Goal: Information Seeking & Learning: Learn about a topic

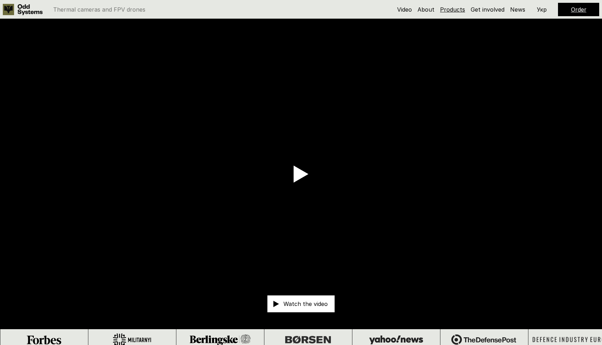
click at [449, 10] on link "Products" at bounding box center [452, 9] width 25 height 7
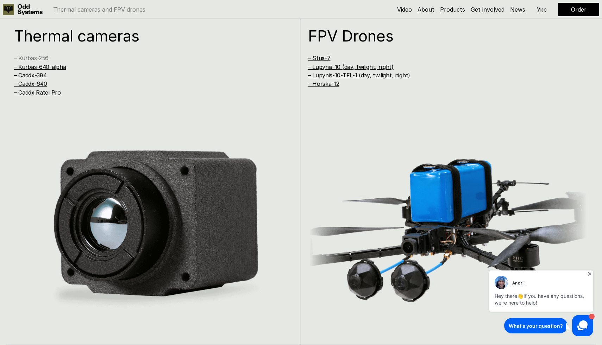
click at [41, 59] on link "– Kurbas-256" at bounding box center [31, 58] width 35 height 7
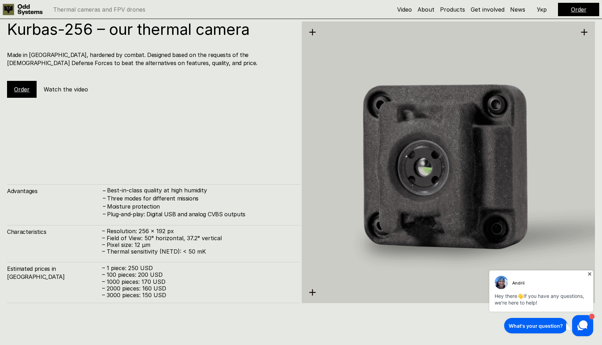
scroll to position [1063, 0]
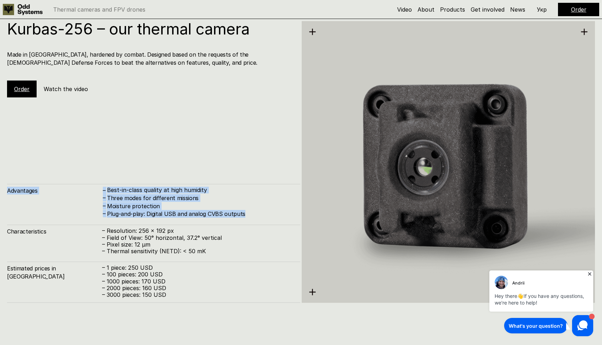
drag, startPoint x: 142, startPoint y: 222, endPoint x: 116, endPoint y: 197, distance: 36.4
click at [91, 183] on div "Kurbas-256 – our thermal camera Made in [GEOGRAPHIC_DATA], hardened by combat. …" at bounding box center [153, 162] width 293 height 282
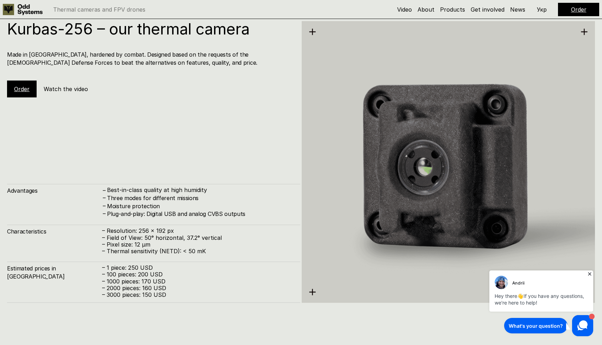
click at [192, 229] on p "– Resolution: 256 x 192 px" at bounding box center [197, 231] width 191 height 7
drag, startPoint x: 156, startPoint y: 209, endPoint x: 171, endPoint y: 201, distance: 16.9
click at [129, 172] on div "Kurbas-256 – our thermal camera Made in [GEOGRAPHIC_DATA], hardened by combat. …" at bounding box center [153, 162] width 293 height 282
drag, startPoint x: 189, startPoint y: 211, endPoint x: 184, endPoint y: 222, distance: 11.8
click at [189, 212] on h4 "Plug-and-play: Digital USB and analog CVBS outputs" at bounding box center [200, 214] width 186 height 8
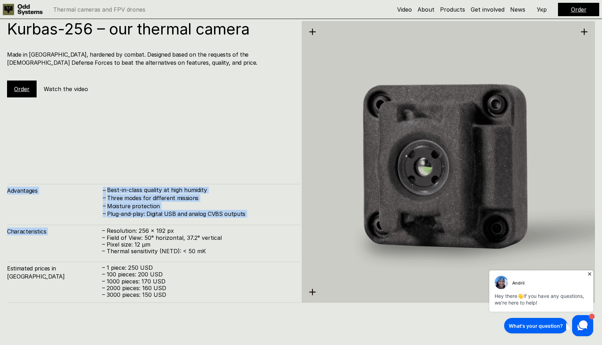
drag, startPoint x: 145, startPoint y: 205, endPoint x: 144, endPoint y: 194, distance: 11.1
click at [90, 174] on div "Kurbas-256 – our thermal camera Made in [GEOGRAPHIC_DATA], hardened by combat. …" at bounding box center [153, 162] width 293 height 282
click at [184, 213] on h4 "Plug-and-play: Digital USB and analog CVBS outputs" at bounding box center [200, 214] width 186 height 8
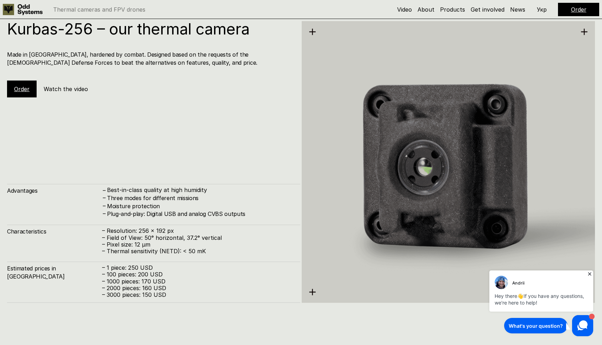
scroll to position [1059, 0]
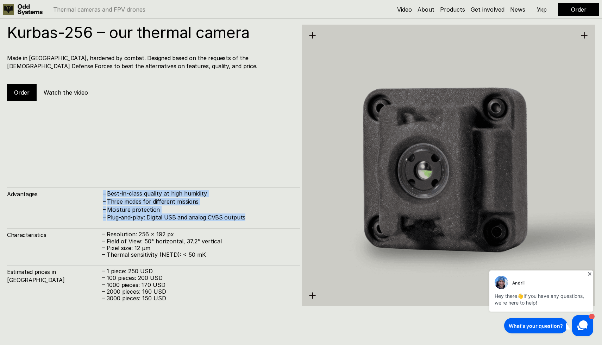
drag, startPoint x: 104, startPoint y: 180, endPoint x: 108, endPoint y: 184, distance: 5.5
click at [105, 182] on div "Kurbas-256 – our thermal camera Made in [GEOGRAPHIC_DATA], hardened by combat. …" at bounding box center [153, 166] width 293 height 282
click at [175, 221] on h4 "Plug-and-play: Digital USB and analog CVBS outputs" at bounding box center [200, 218] width 186 height 8
drag, startPoint x: 112, startPoint y: 181, endPoint x: 156, endPoint y: 210, distance: 52.8
click at [111, 180] on div "Kurbas-256 – our thermal camera Made in [GEOGRAPHIC_DATA], hardened by combat. …" at bounding box center [153, 166] width 293 height 282
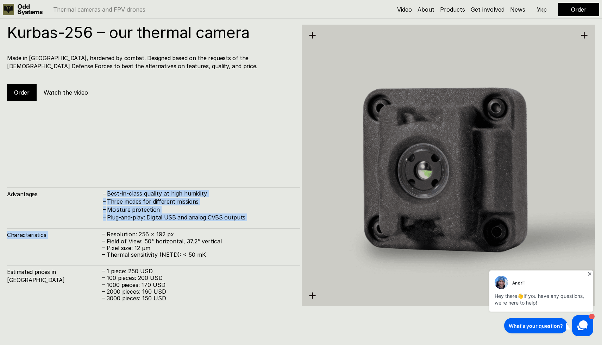
click at [157, 211] on h4 "Moisture protection" at bounding box center [200, 210] width 186 height 8
drag, startPoint x: 149, startPoint y: 211, endPoint x: 189, endPoint y: 224, distance: 42.1
click at [113, 193] on div "Advantages – Best-in-class quality at high humidity – Three modes for different…" at bounding box center [153, 246] width 293 height 119
click at [193, 225] on div "Advantages – Best-in-class quality at high humidity – Three modes for different…" at bounding box center [153, 247] width 293 height 119
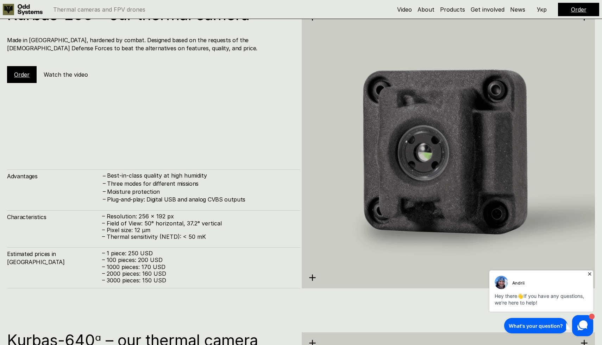
scroll to position [1082, 0]
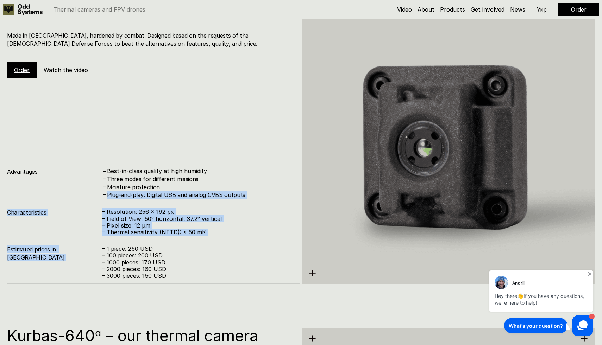
drag, startPoint x: 148, startPoint y: 200, endPoint x: 222, endPoint y: 241, distance: 85.0
click at [148, 200] on div "Advantages – Best-in-class quality at high humidity – Three modes for different…" at bounding box center [153, 224] width 293 height 119
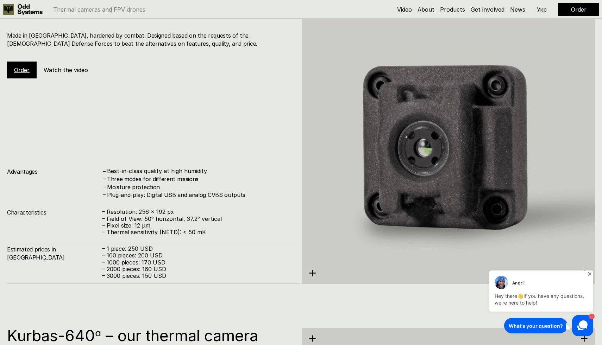
click at [231, 245] on div "Estimated prices in [GEOGRAPHIC_DATA] – 1 piece: 250 USD – 100 pieces: 200 USD …" at bounding box center [153, 263] width 293 height 41
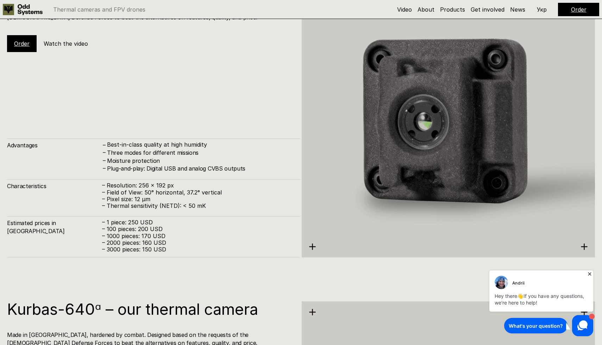
scroll to position [1113, 0]
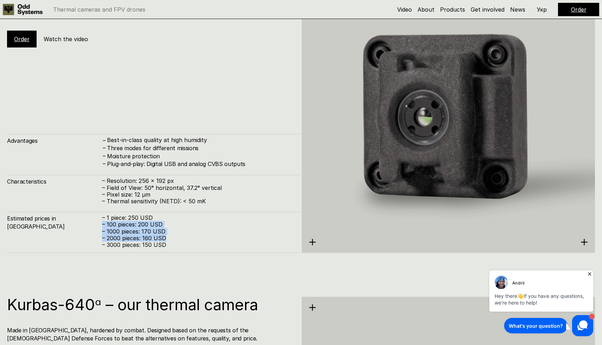
drag, startPoint x: 183, startPoint y: 237, endPoint x: 194, endPoint y: 231, distance: 12.5
click at [170, 217] on div "– 1 piece: 250 USD – 100 pieces: 200 USD – 1000 pieces: 170 USD – 2000 pieces: …" at bounding box center [197, 232] width 191 height 34
click at [212, 243] on p "– 3000 pieces: 150 USD" at bounding box center [197, 245] width 191 height 7
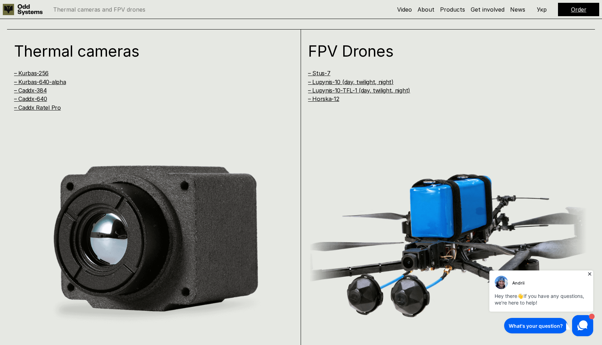
scroll to position [680, 0]
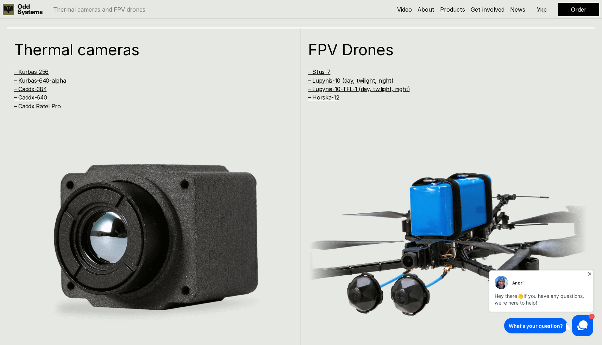
click at [455, 11] on link "Products" at bounding box center [452, 9] width 25 height 7
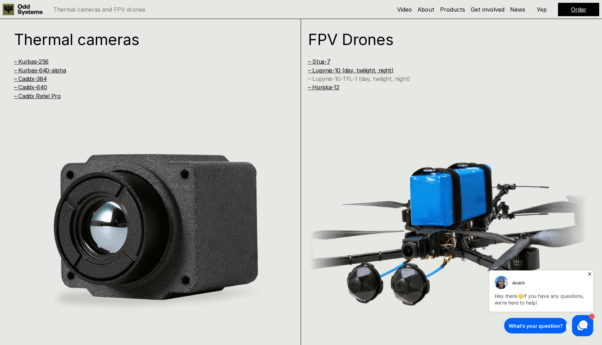
scroll to position [730, 0]
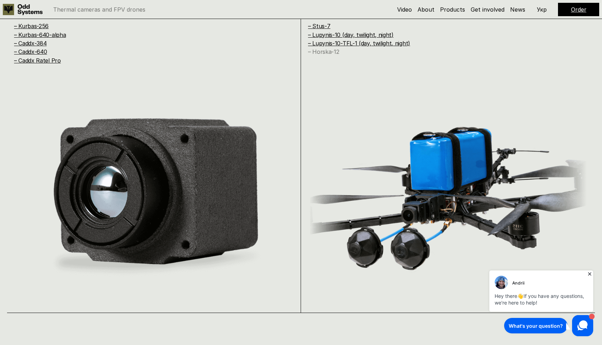
click at [332, 51] on link "– Horska-12" at bounding box center [323, 51] width 31 height 7
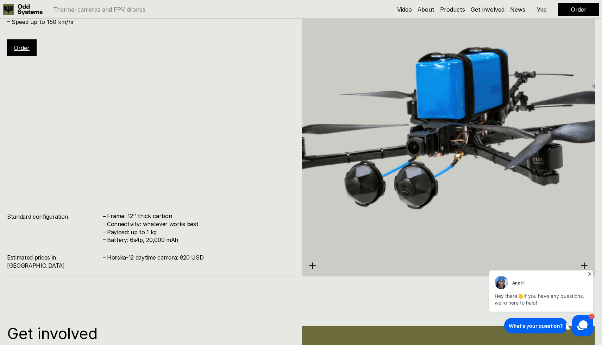
scroll to position [3855, 0]
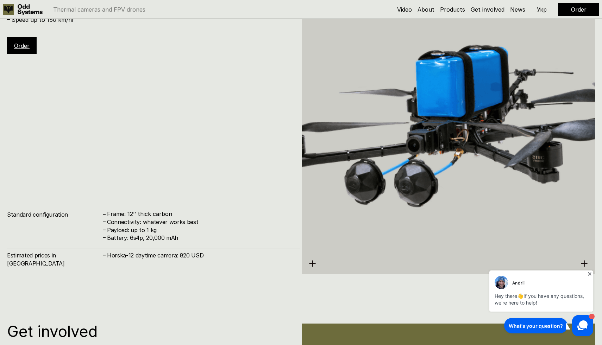
click at [150, 242] on h4 "Battery: 6s4p, 20,000 mAh" at bounding box center [200, 238] width 186 height 8
click at [131, 242] on h4 "Battery: 6s4p, 20,000 mAh" at bounding box center [200, 238] width 186 height 8
drag, startPoint x: 148, startPoint y: 229, endPoint x: 152, endPoint y: 241, distance: 12.7
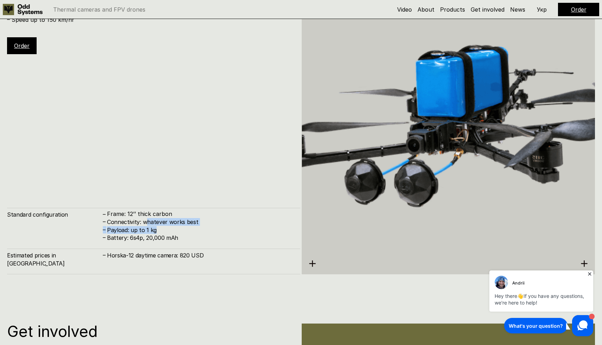
click at [154, 241] on div "– Frame: 12’’ thick carbon – Connectivity: whatever works best – Payload: up to…" at bounding box center [197, 226] width 191 height 31
click at [120, 234] on h4 "Payload: up to 1 kg" at bounding box center [200, 230] width 186 height 8
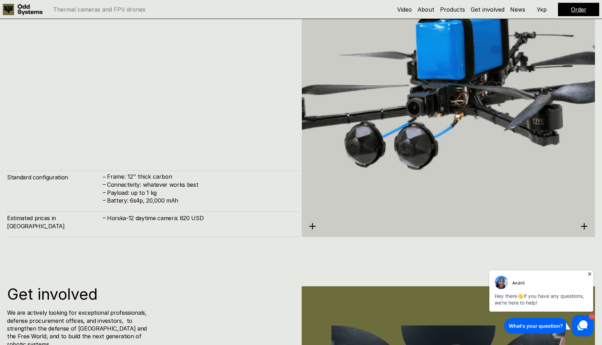
click at [137, 235] on div "Estimated prices in [GEOGRAPHIC_DATA] – [GEOGRAPHIC_DATA]-12 daytime camera: 82…" at bounding box center [153, 225] width 293 height 26
click at [155, 223] on h4 "Horska-12 daytime camera: 820 USD" at bounding box center [200, 219] width 186 height 8
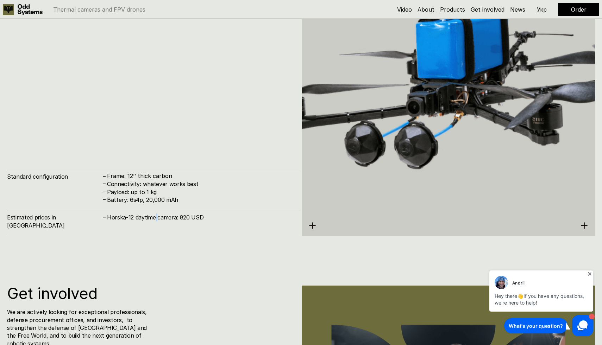
click at [155, 222] on h4 "Horska-12 daytime camera: 820 USD" at bounding box center [200, 218] width 186 height 8
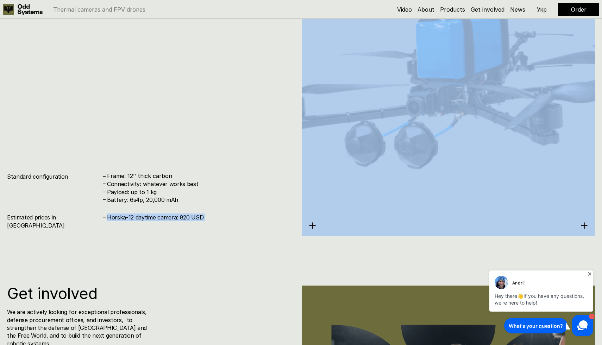
click at [155, 222] on h4 "Horska-12 daytime camera: 820 USD" at bounding box center [200, 218] width 186 height 8
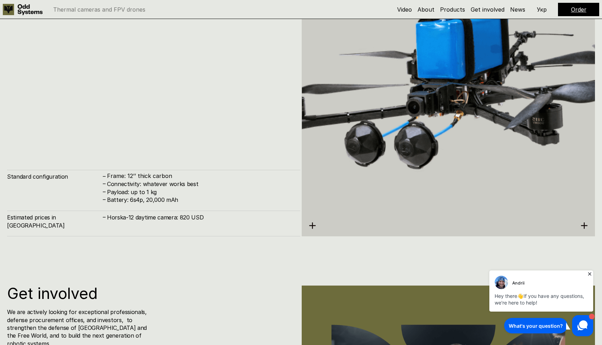
click at [74, 241] on div "Horska-12 – An aerial interceptor of ISR drones – Up to 45 minutes of endurance…" at bounding box center [301, 84] width 602 height 345
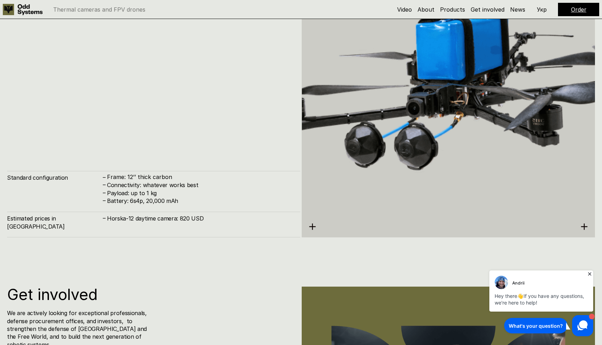
click at [151, 232] on div "Estimated prices in [GEOGRAPHIC_DATA] – [GEOGRAPHIC_DATA]-12 daytime camera: 82…" at bounding box center [153, 225] width 293 height 26
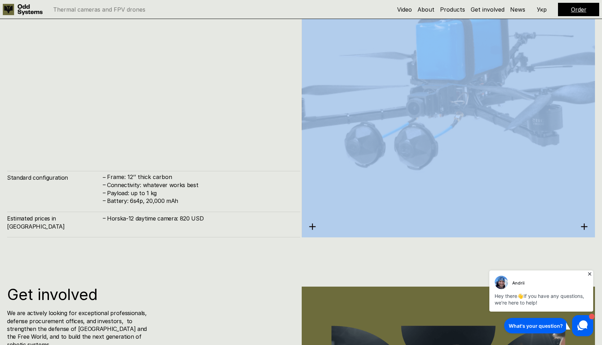
click at [151, 232] on div "Estimated prices in [GEOGRAPHIC_DATA] – [GEOGRAPHIC_DATA]-12 daytime camera: 82…" at bounding box center [153, 225] width 293 height 26
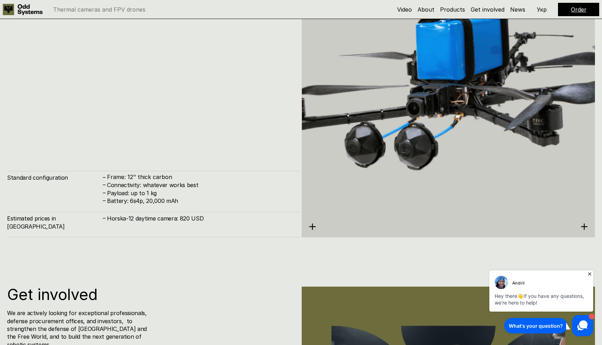
click at [74, 248] on div "Horska-12 – An aerial interceptor of ISR drones – Up to 45 minutes of endurance…" at bounding box center [301, 85] width 602 height 345
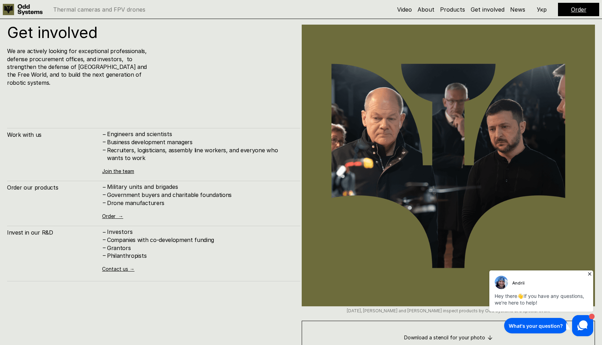
scroll to position [4155, 0]
click at [208, 114] on div "Get involved We are actively looking for exceptional professionals, defense pro…" at bounding box center [153, 189] width 293 height 330
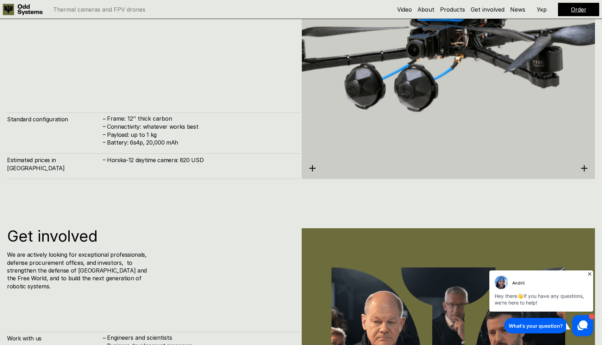
scroll to position [3903, 0]
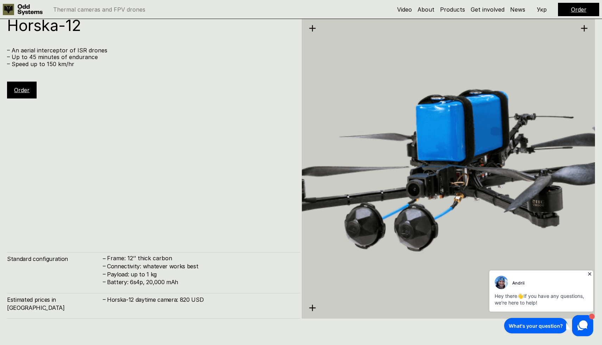
scroll to position [3802, 0]
